Goal: Task Accomplishment & Management: Manage account settings

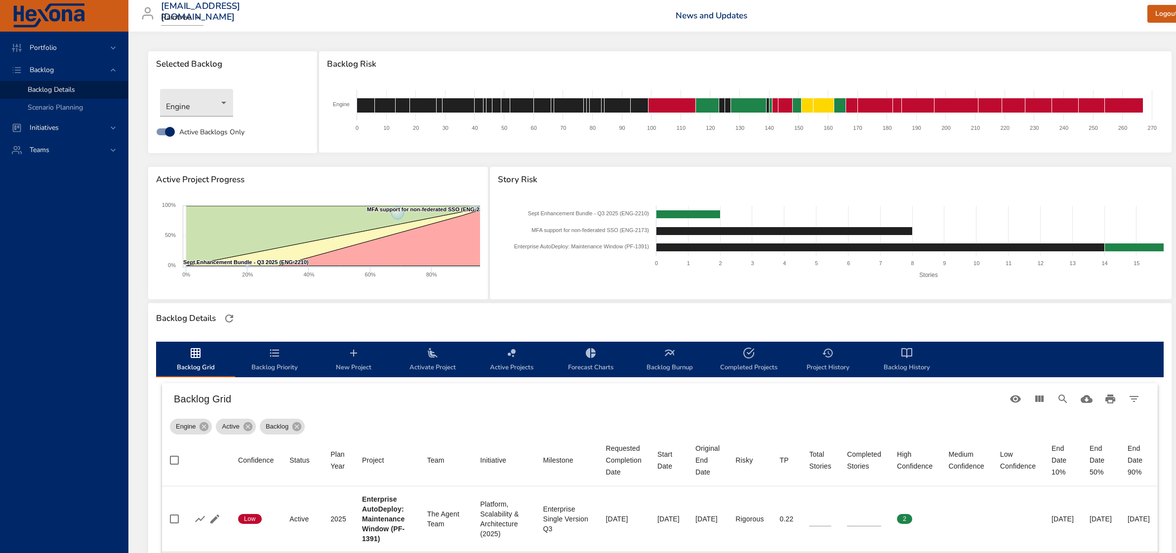
scroll to position [370, 0]
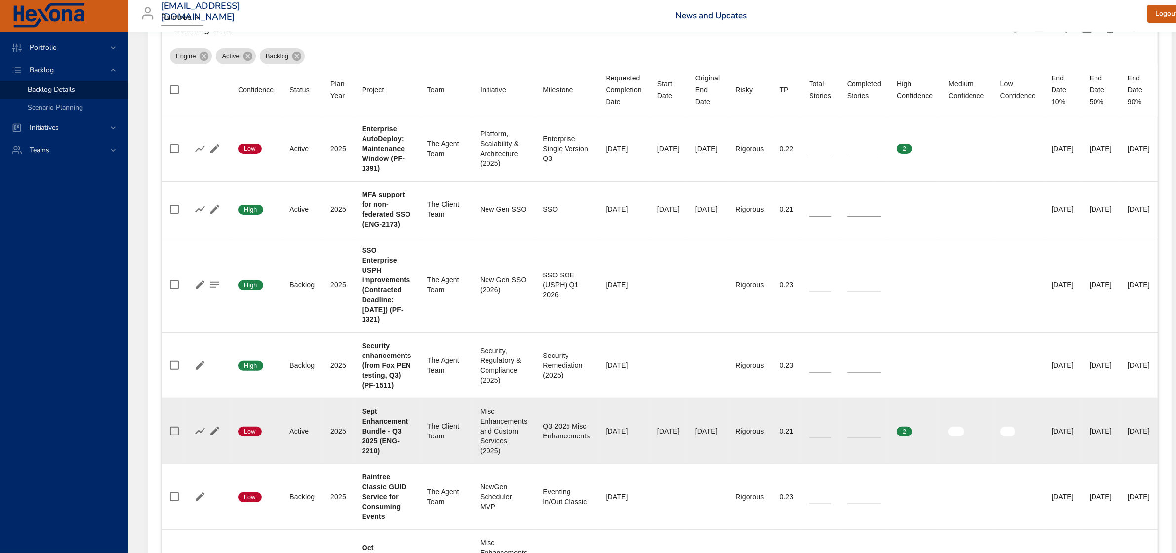
type input "*"
click at [881, 437] on input "*" at bounding box center [864, 431] width 34 height 15
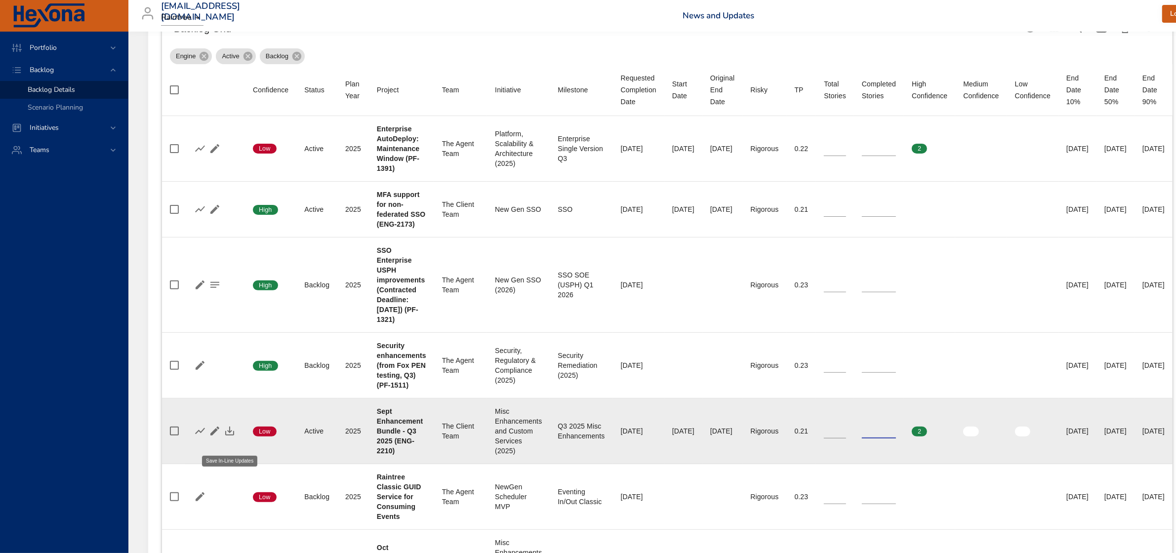
click at [230, 437] on icon "button" at bounding box center [230, 431] width 12 height 12
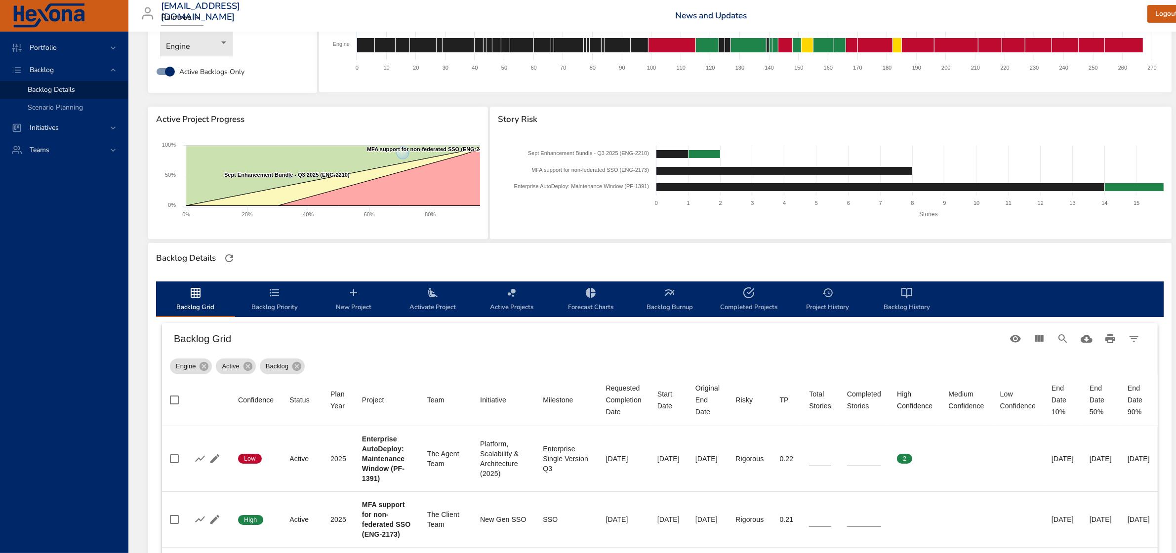
scroll to position [0, 0]
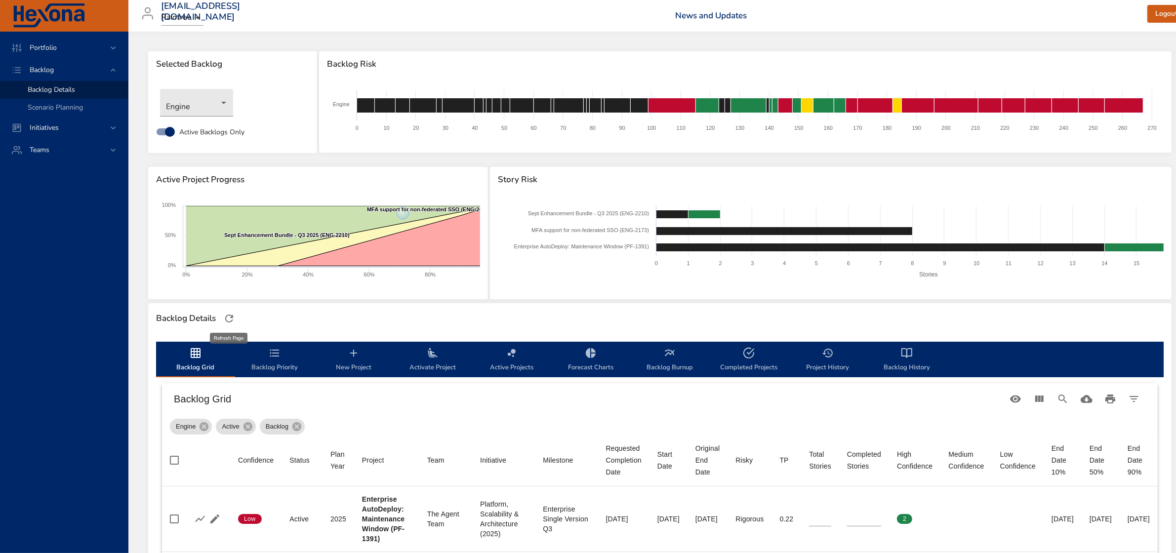
click at [235, 321] on icon "button" at bounding box center [229, 319] width 12 height 12
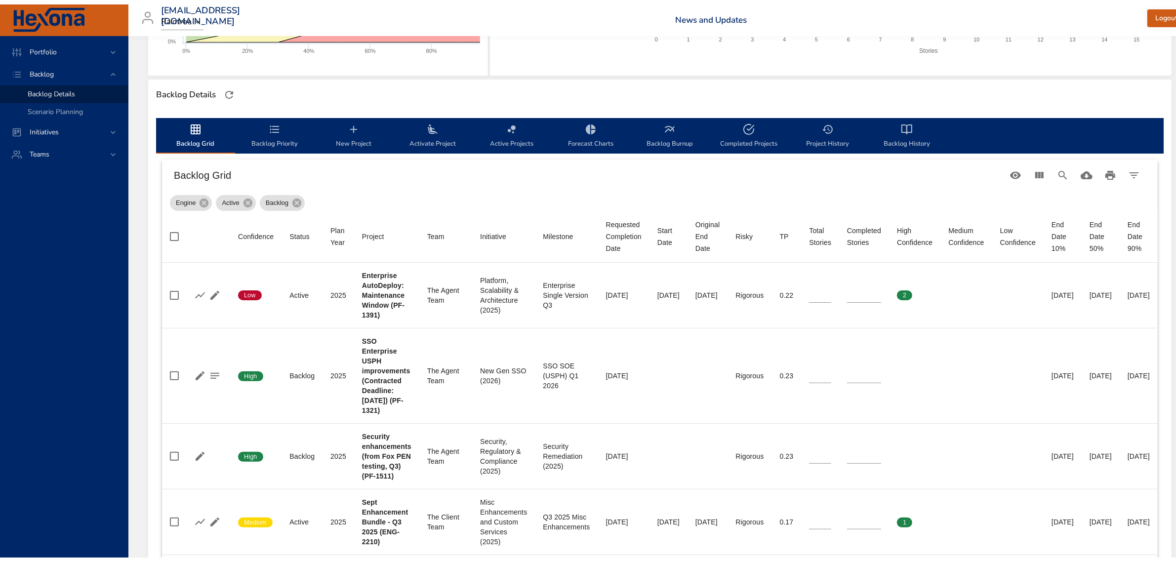
scroll to position [123, 0]
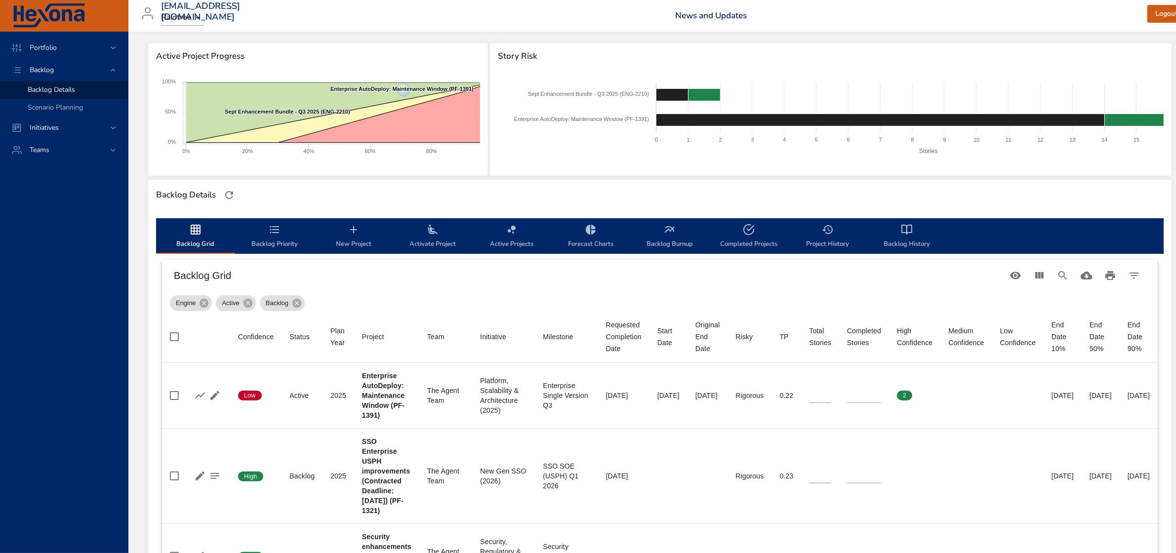
click at [423, 238] on span "Activate Project" at bounding box center [432, 237] width 67 height 26
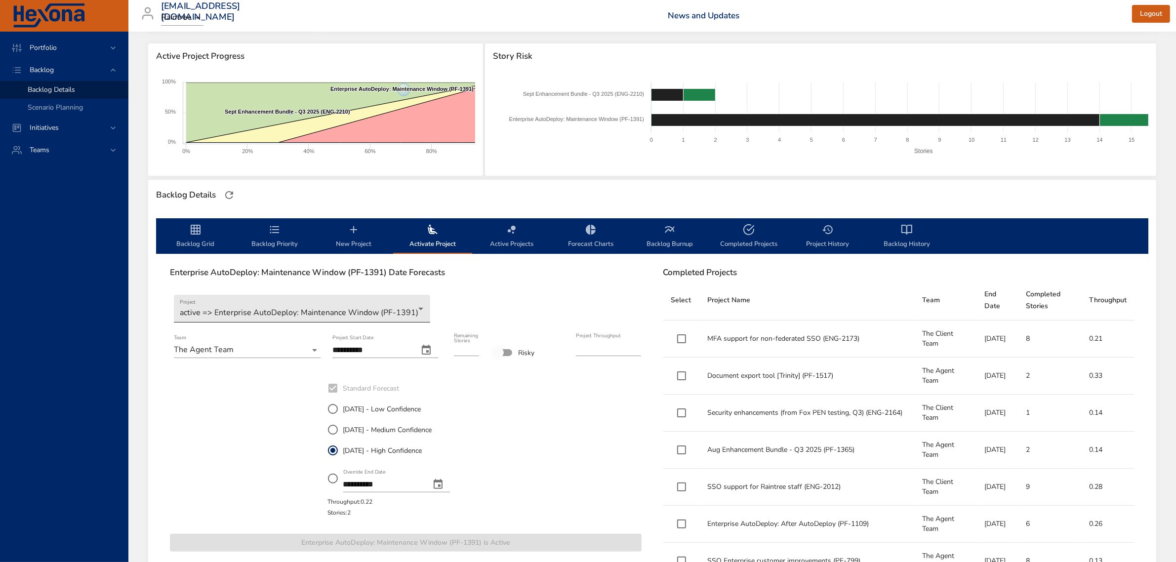
click at [414, 307] on body "Portfolio Backlog Backlog Details Scenario Planning Initiatives Teams [EMAIL_AD…" at bounding box center [588, 158] width 1176 height 562
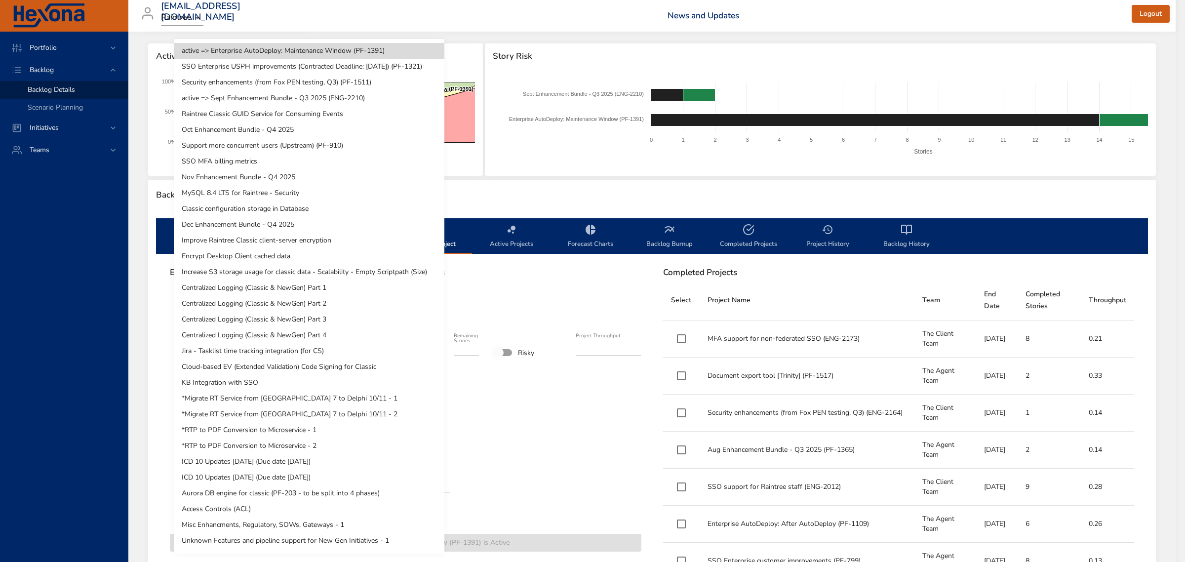
click at [389, 84] on li "Security enhancements (from Fox PEN testing, Q3) (PF-1511)" at bounding box center [309, 83] width 271 height 16
type input "*"
type input "****"
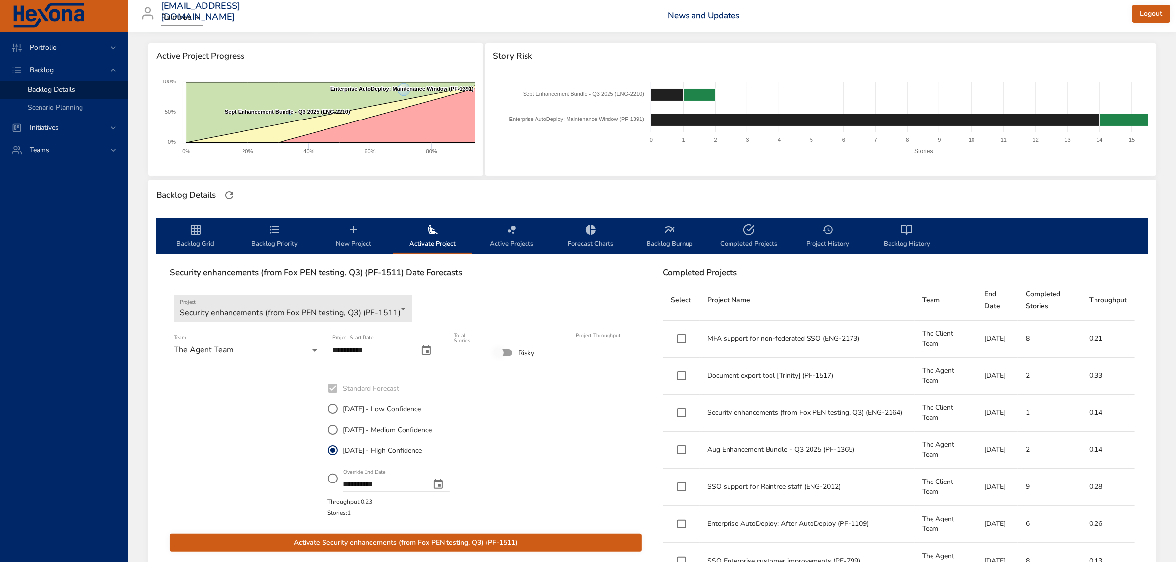
click at [427, 350] on icon "change date" at bounding box center [426, 350] width 12 height 12
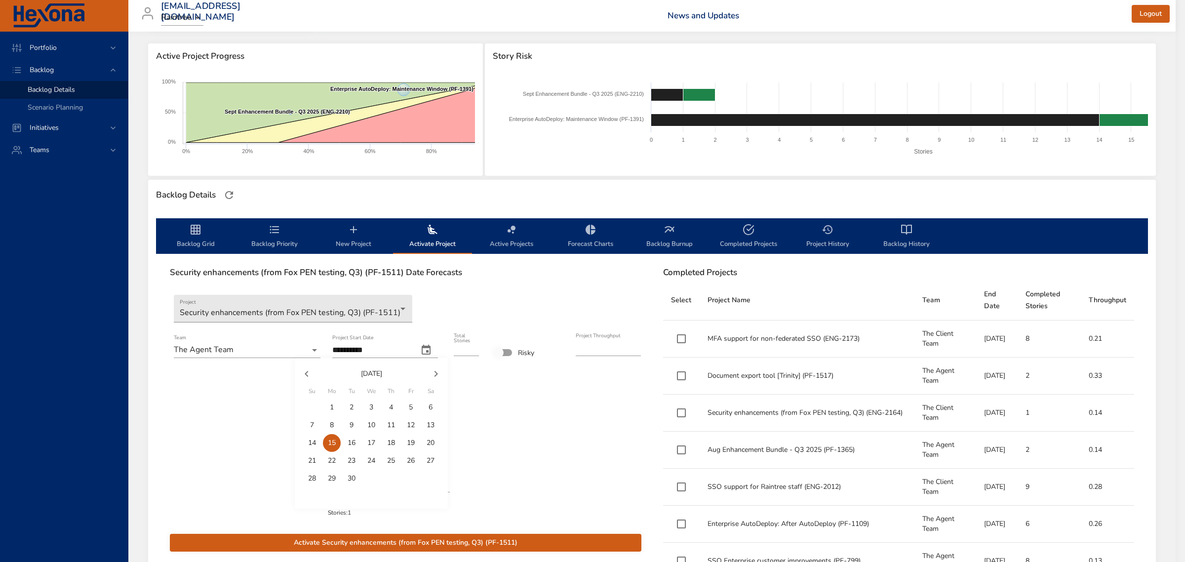
click at [376, 420] on span "10" at bounding box center [371, 425] width 18 height 10
type input "**********"
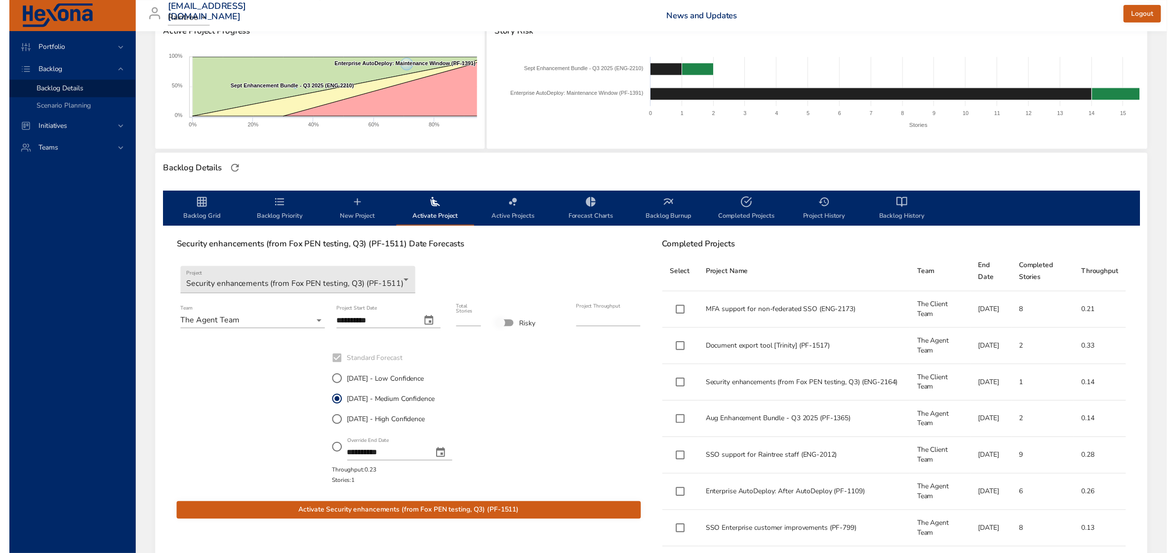
scroll to position [185, 0]
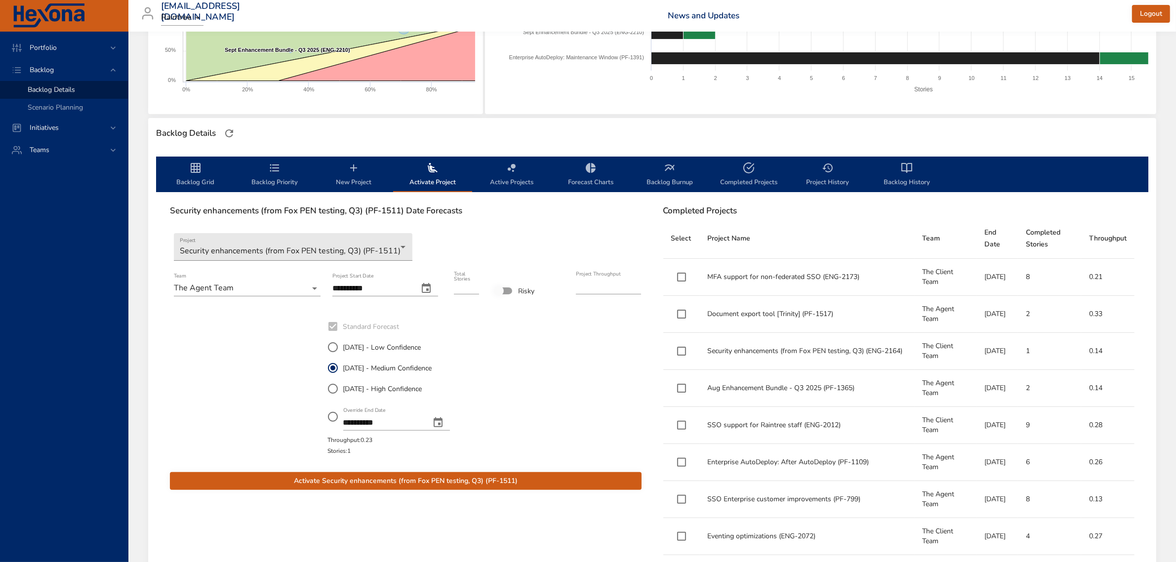
click at [380, 479] on span "Activate Security enhancements (from Fox PEN testing, Q3) (PF-1511)" at bounding box center [406, 481] width 456 height 12
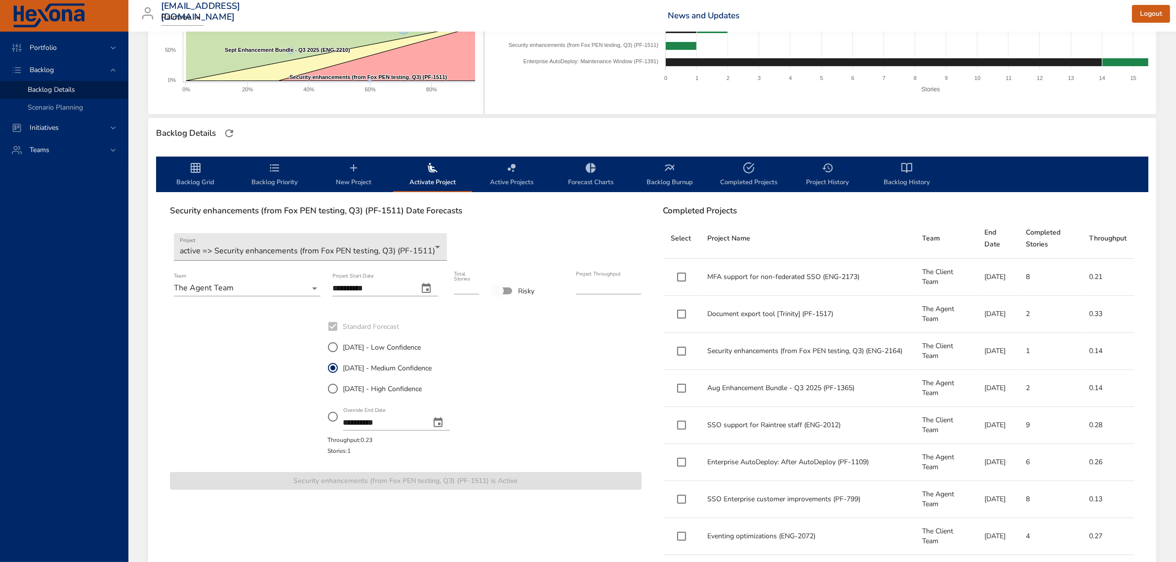
click at [186, 177] on span "Backlog Grid" at bounding box center [195, 175] width 67 height 26
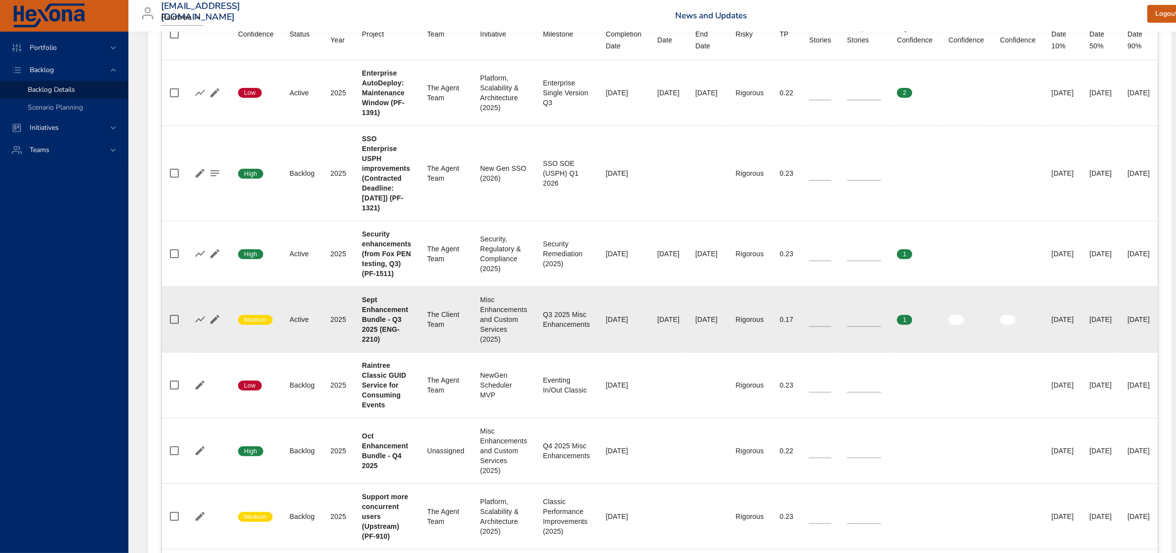
scroll to position [494, 0]
